Goal: Check status: Check status

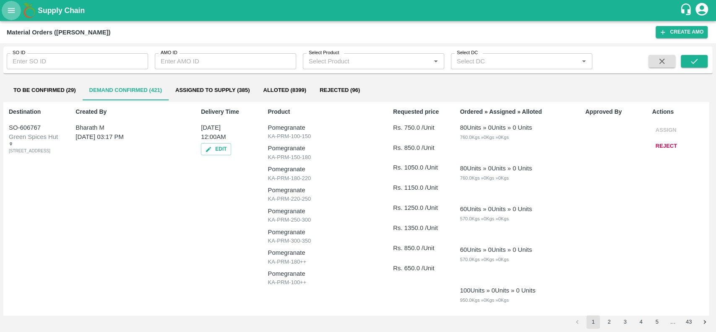
click at [10, 10] on icon "open drawer" at bounding box center [11, 10] width 7 height 5
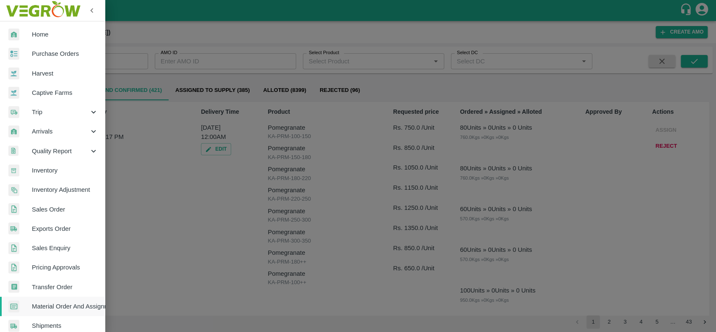
click at [37, 211] on span "Sales Order" at bounding box center [65, 209] width 66 height 9
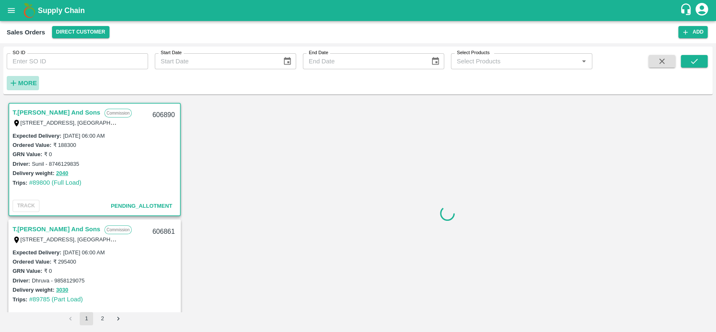
click at [22, 84] on strong "More" at bounding box center [27, 83] width 19 height 7
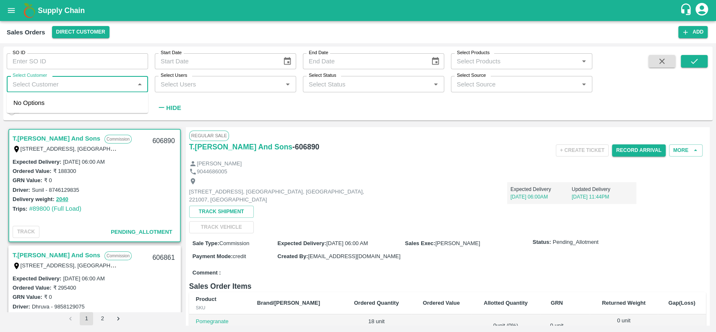
click at [22, 84] on input "Select Customer" at bounding box center [70, 83] width 123 height 11
type input "Green spices"
click at [29, 102] on input "checkbox" at bounding box center [21, 106] width 17 height 17
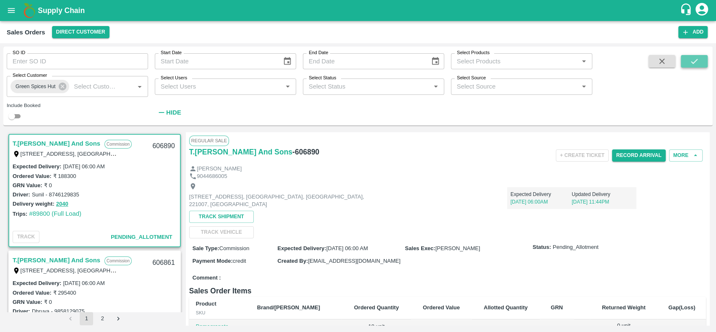
click at [691, 62] on icon "submit" at bounding box center [694, 61] width 9 height 9
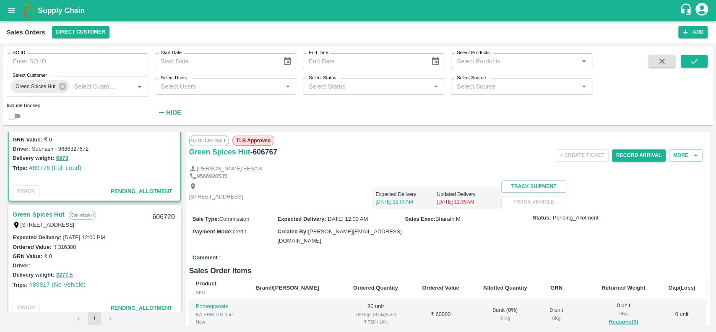
scroll to position [57, 0]
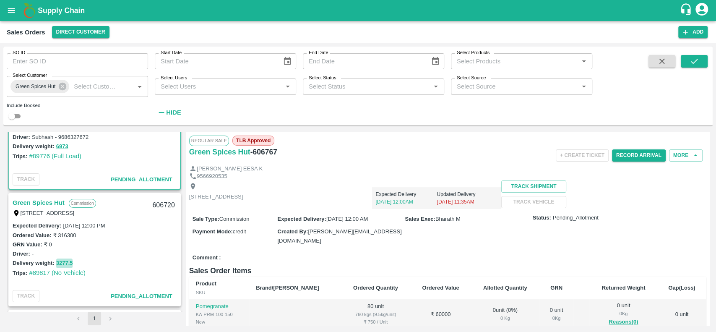
click at [61, 260] on button "3277.5" at bounding box center [64, 263] width 17 height 10
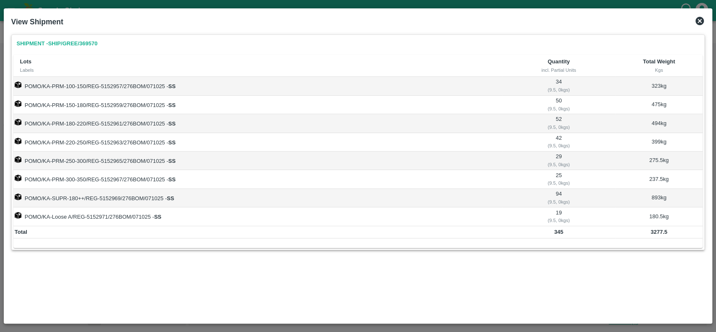
click at [701, 22] on icon at bounding box center [700, 21] width 10 height 10
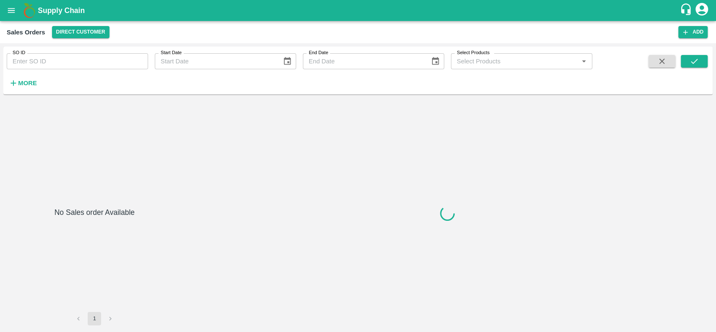
type input "605958"
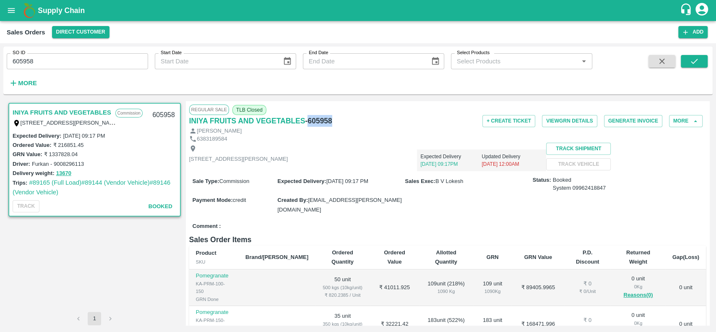
drag, startPoint x: 332, startPoint y: 119, endPoint x: 308, endPoint y: 117, distance: 24.8
click at [308, 117] on div "INIYA FRUITS AND VEGETABLES - 605958" at bounding box center [275, 121] width 172 height 12
copy h6 "605958"
